Goal: Task Accomplishment & Management: Manage account settings

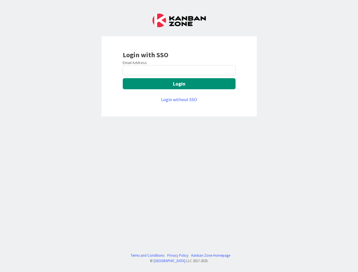
click at [179, 136] on div "Login with SSO Email Address Login Login without SSO Terms and Conditions Priva…" at bounding box center [179, 136] width 358 height 272
click at [179, 84] on button "Login" at bounding box center [179, 83] width 113 height 11
